Goal: Transaction & Acquisition: Purchase product/service

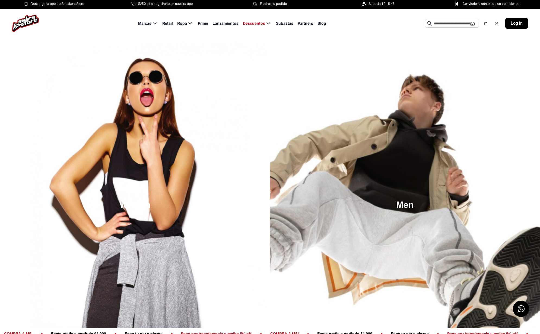
click at [227, 21] on span "Lanzamientos" at bounding box center [225, 24] width 26 height 6
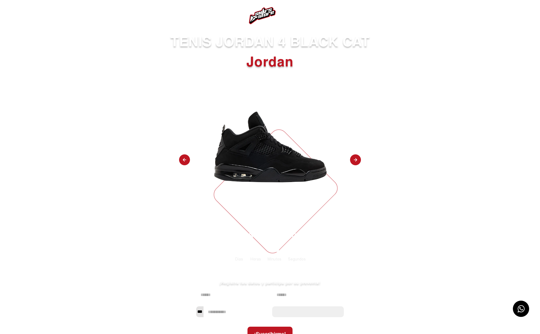
scroll to position [2, 0]
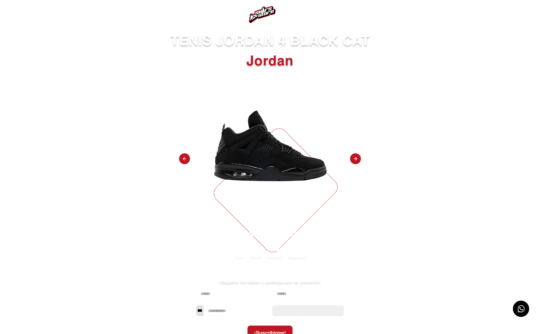
click at [355, 158] on img at bounding box center [355, 158] width 11 height 11
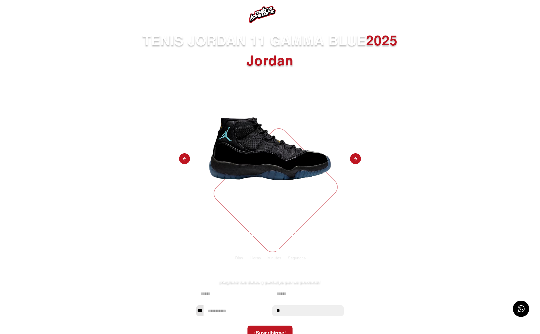
click at [355, 158] on img at bounding box center [355, 158] width 11 height 11
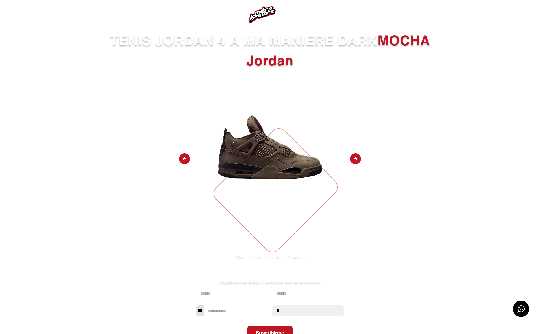
click at [355, 158] on img at bounding box center [355, 158] width 11 height 11
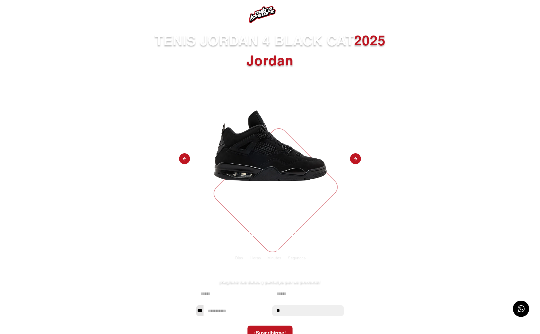
click at [355, 158] on img at bounding box center [355, 158] width 11 height 11
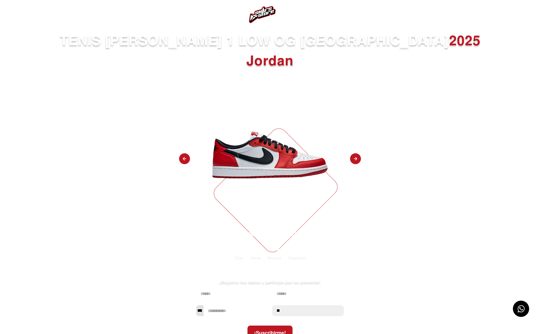
click at [355, 158] on img at bounding box center [355, 158] width 11 height 11
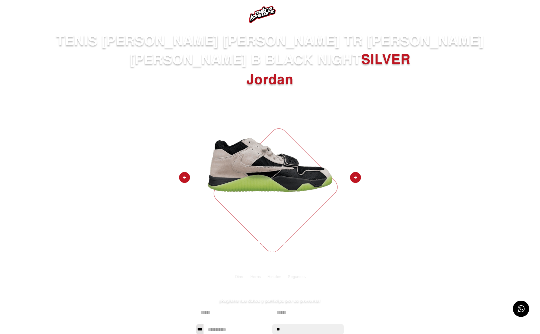
click at [355, 158] on div "TENIS [PERSON_NAME] [PERSON_NAME] TR [PERSON_NAME] [PERSON_NAME] B BLACK NIGHT …" at bounding box center [270, 201] width 540 height 340
click at [357, 176] on img at bounding box center [355, 177] width 11 height 11
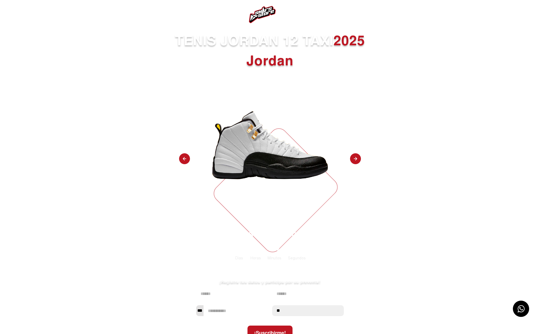
click at [355, 158] on img at bounding box center [355, 158] width 11 height 11
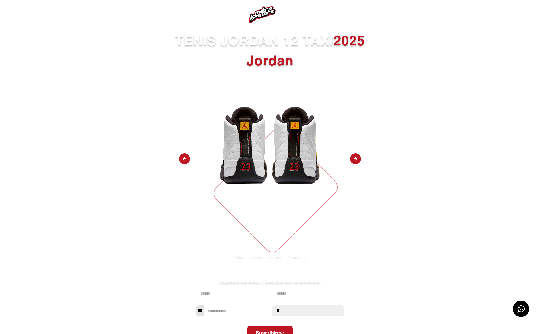
click at [355, 158] on img at bounding box center [355, 158] width 11 height 11
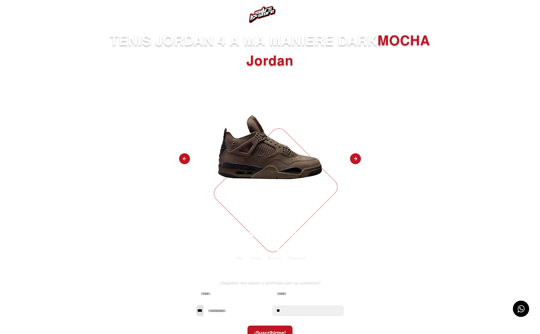
click at [355, 158] on img at bounding box center [355, 158] width 11 height 11
select select "**"
